Goal: Information Seeking & Learning: Learn about a topic

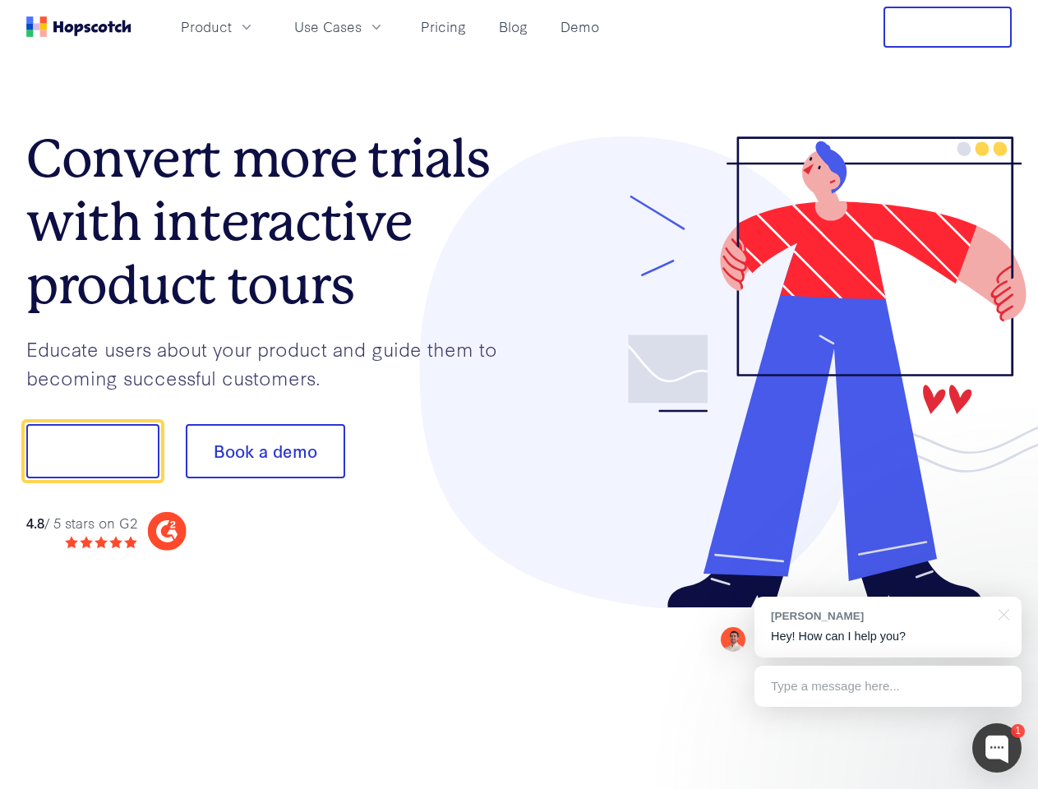
click at [519, 394] on div at bounding box center [765, 372] width 493 height 472
click at [232, 26] on span "Product" at bounding box center [206, 26] width 51 height 21
click at [361, 26] on span "Use Cases" at bounding box center [327, 26] width 67 height 21
click at [947, 27] on button "Free Trial" at bounding box center [947, 27] width 128 height 41
click at [92, 451] on button "Show me!" at bounding box center [92, 451] width 133 height 54
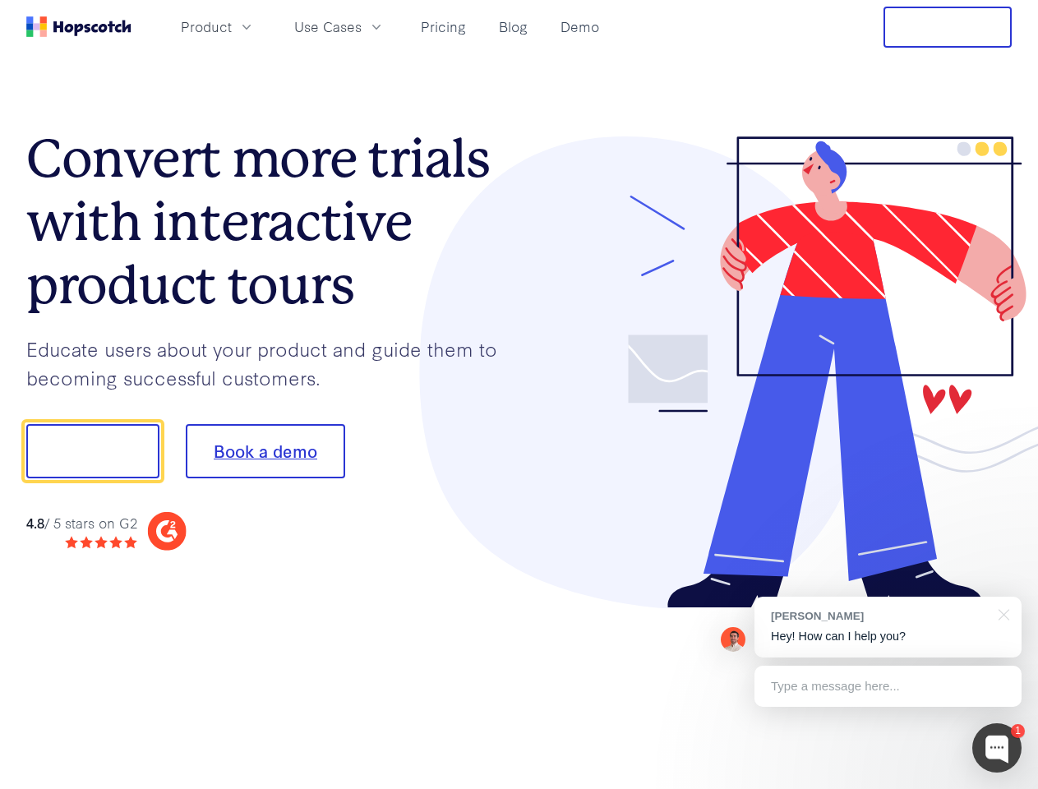
click at [265, 451] on button "Book a demo" at bounding box center [265, 451] width 159 height 54
click at [997, 748] on div at bounding box center [996, 747] width 49 height 49
click at [887, 627] on div "[PERSON_NAME] Hey! How can I help you?" at bounding box center [887, 626] width 267 height 61
click at [1001, 613] on div at bounding box center [867, 449] width 308 height 548
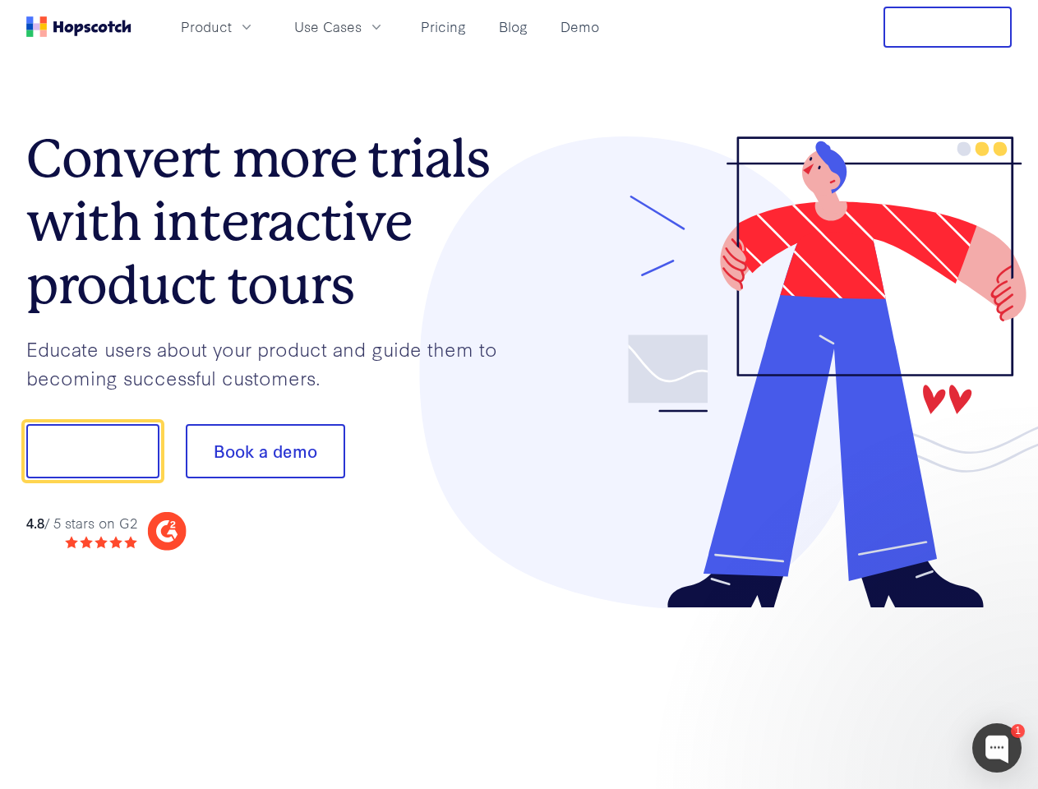
click at [887, 686] on div at bounding box center [867, 449] width 308 height 548
